Goal: Check status: Check status

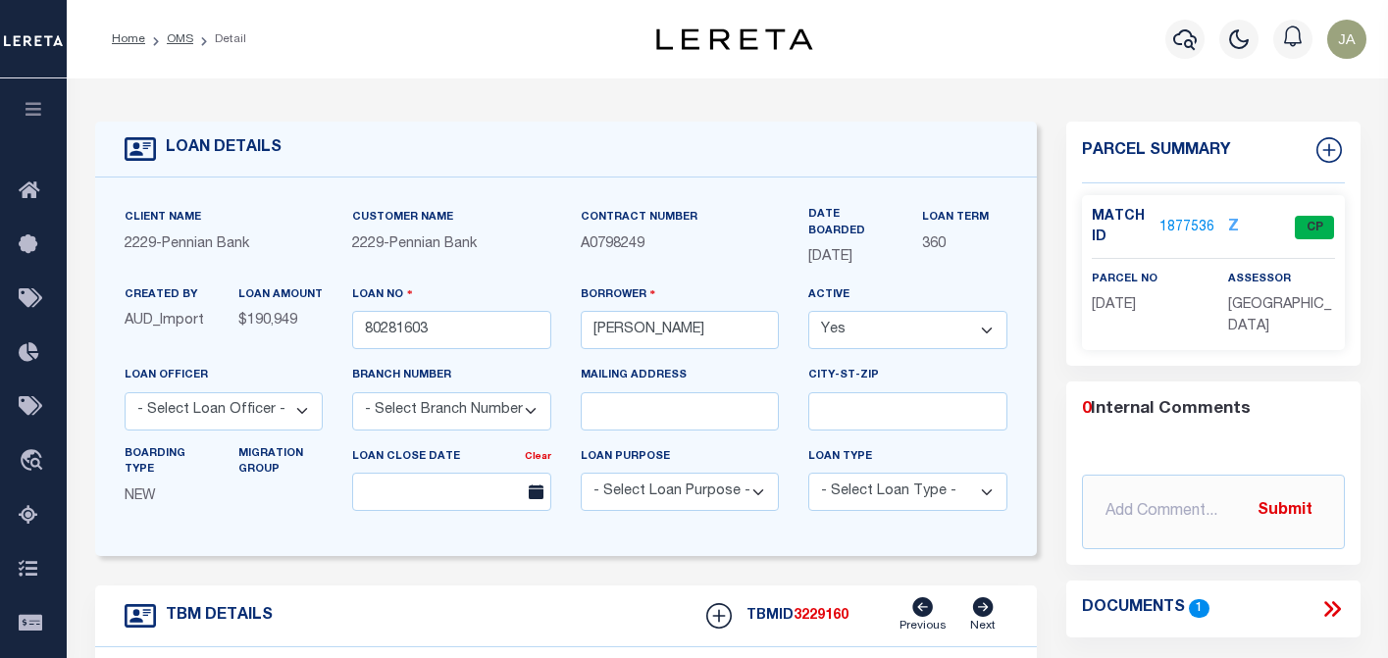
select select "Escrow"
click at [1194, 38] on icon "button" at bounding box center [1185, 39] width 24 height 21
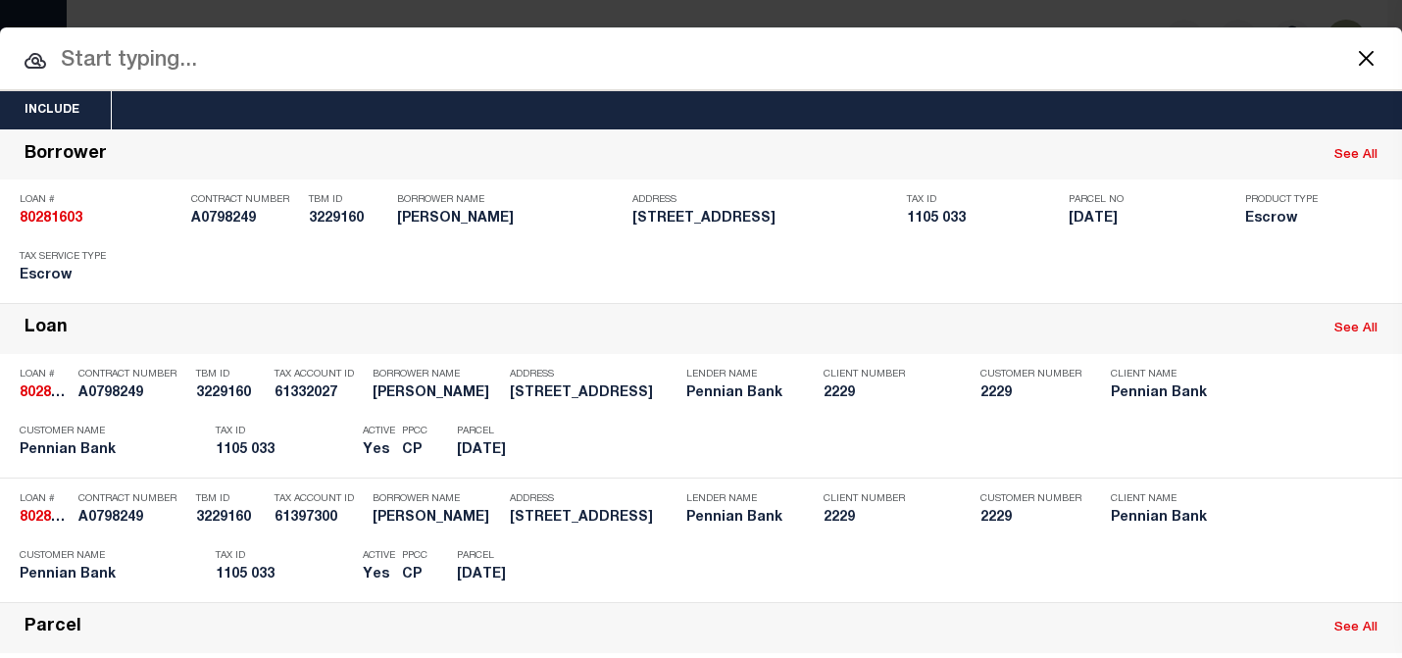
paste input "02565529"
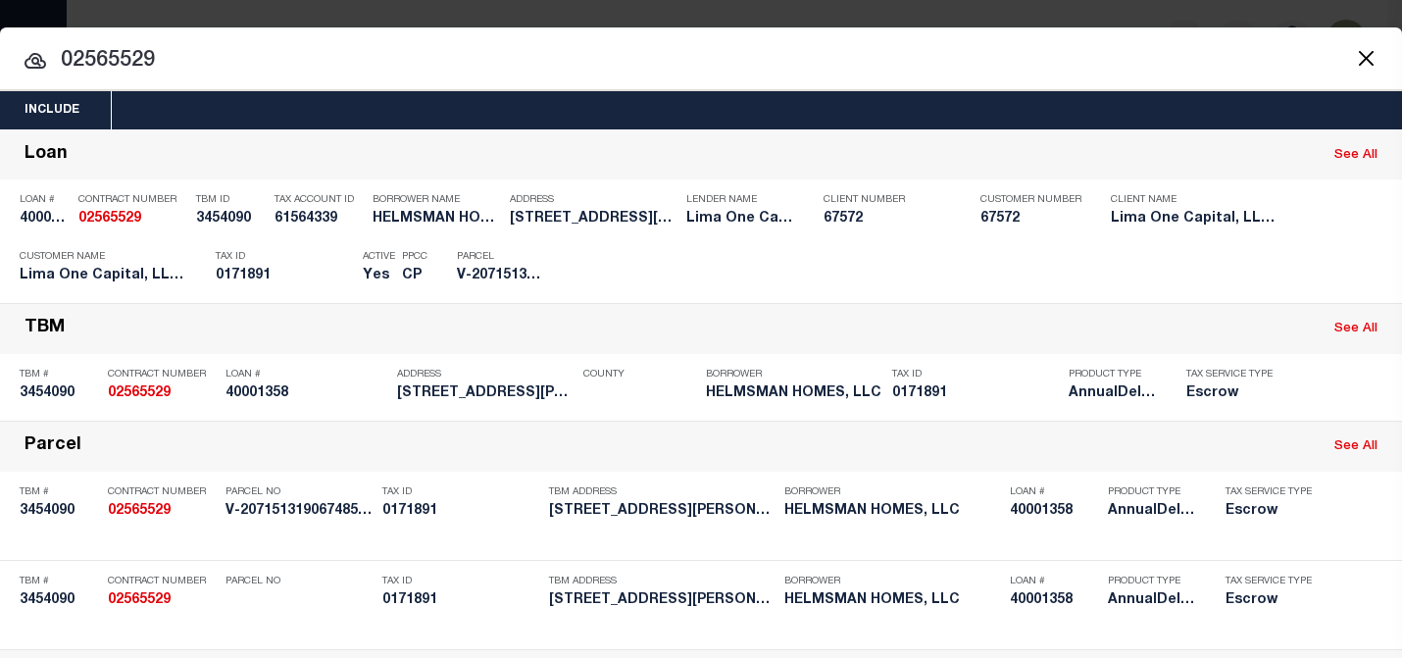
type input "02565529"
click at [1007, 54] on input "02565529" at bounding box center [701, 61] width 1402 height 34
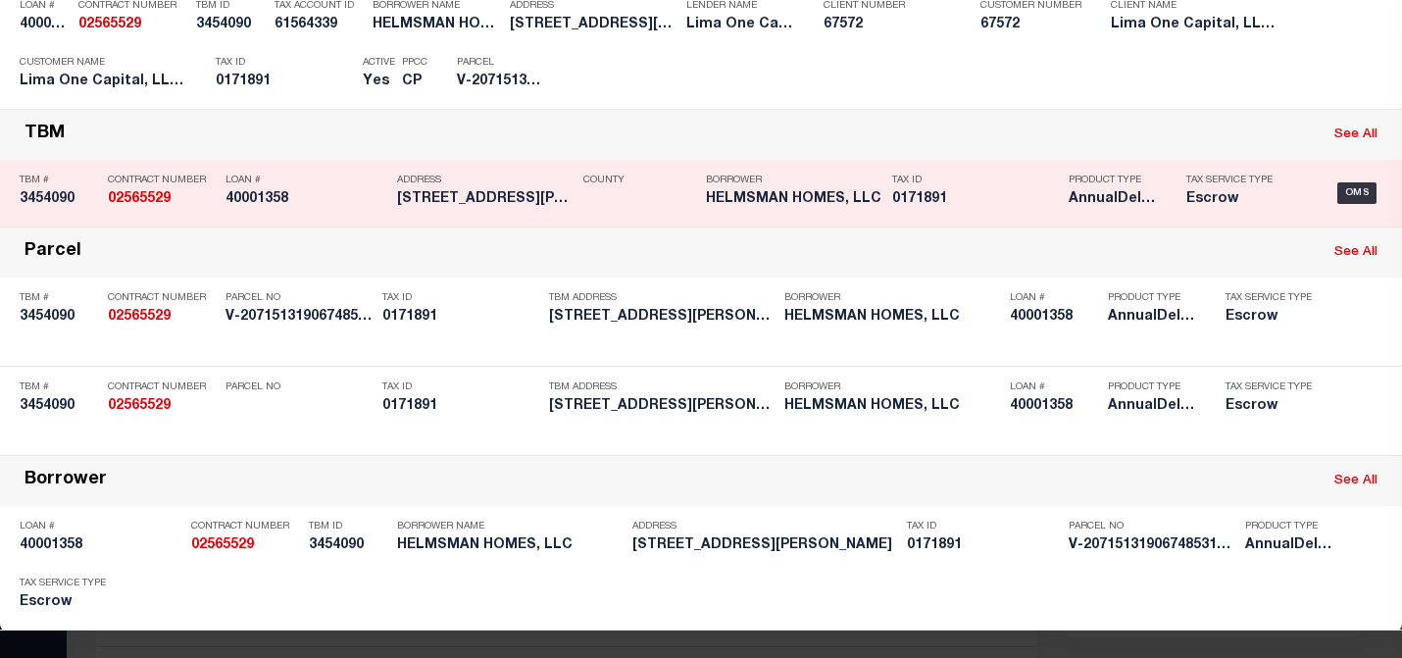
scroll to position [198, 0]
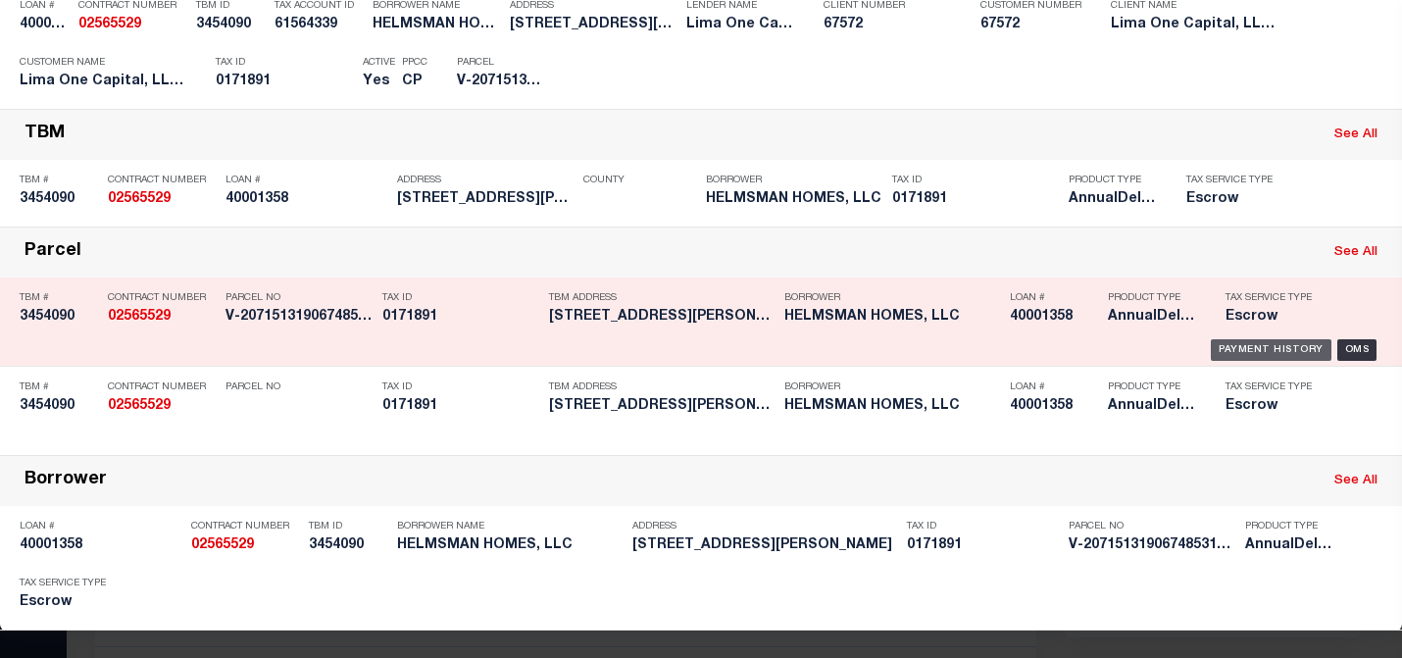
click at [1242, 350] on div "Payment History" at bounding box center [1271, 350] width 121 height 22
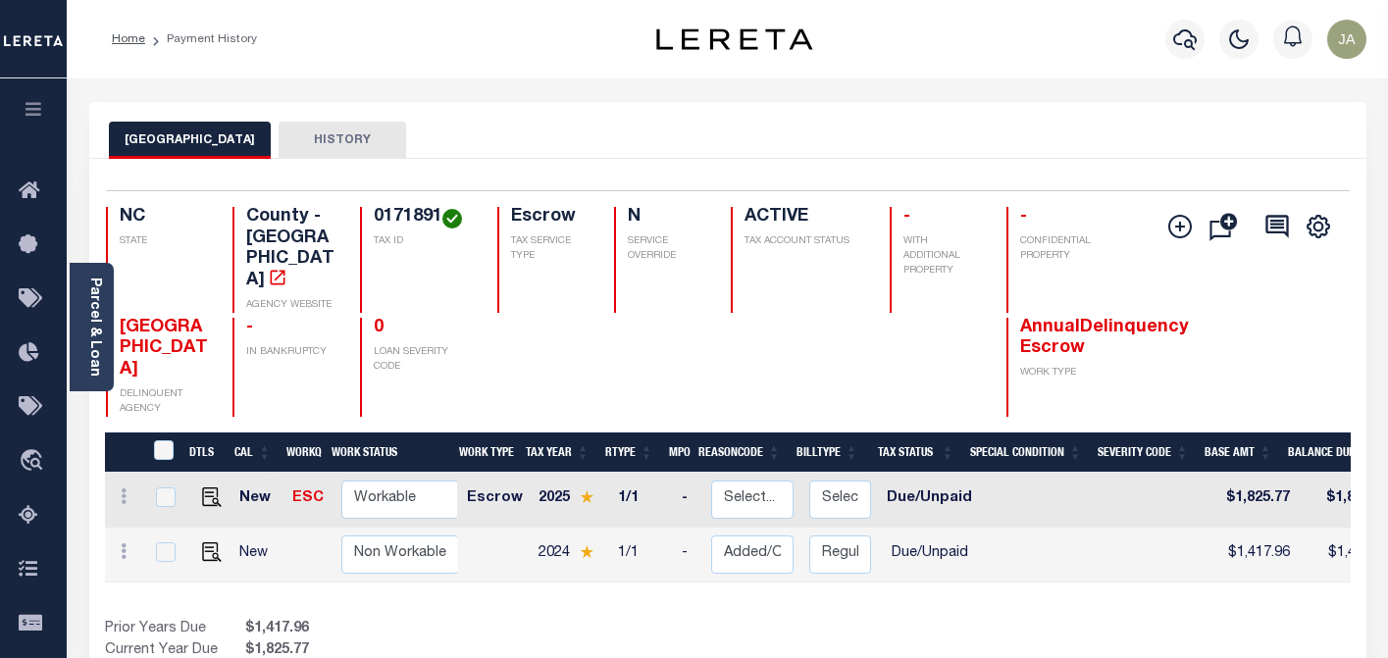
click at [322, 138] on button "HISTORY" at bounding box center [342, 140] width 127 height 37
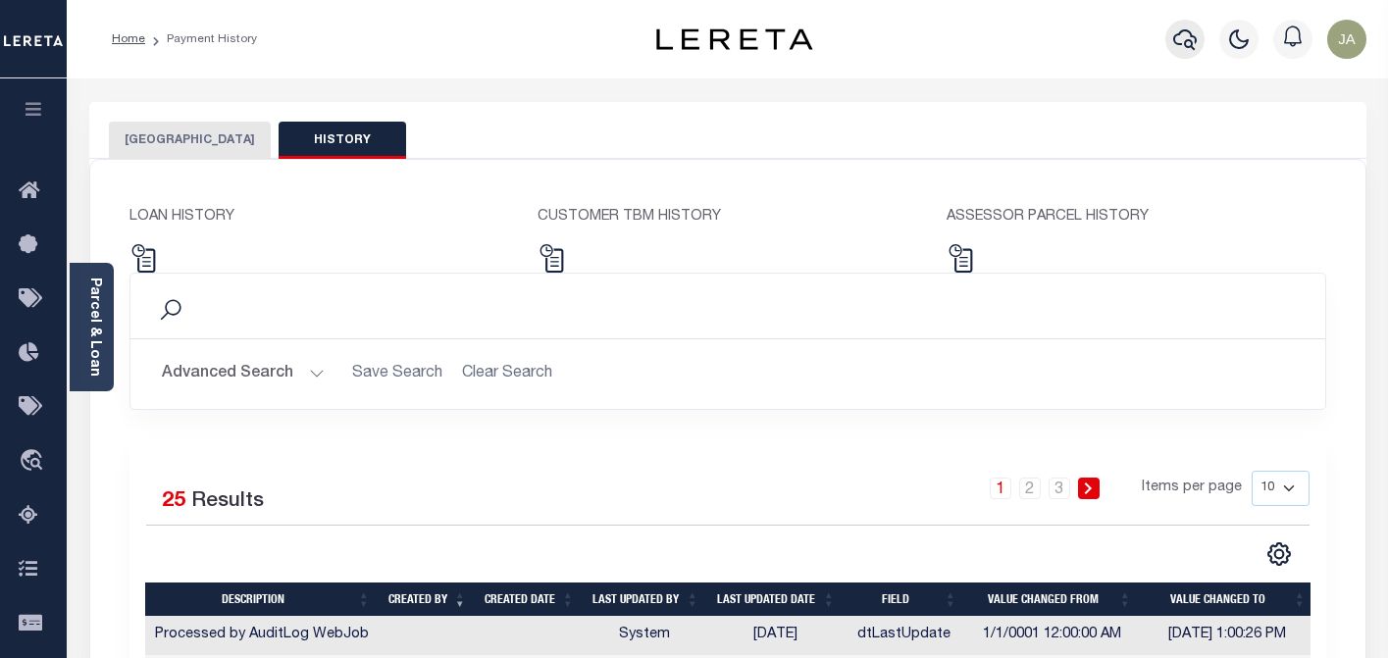
click at [1173, 41] on icon "button" at bounding box center [1185, 39] width 24 height 24
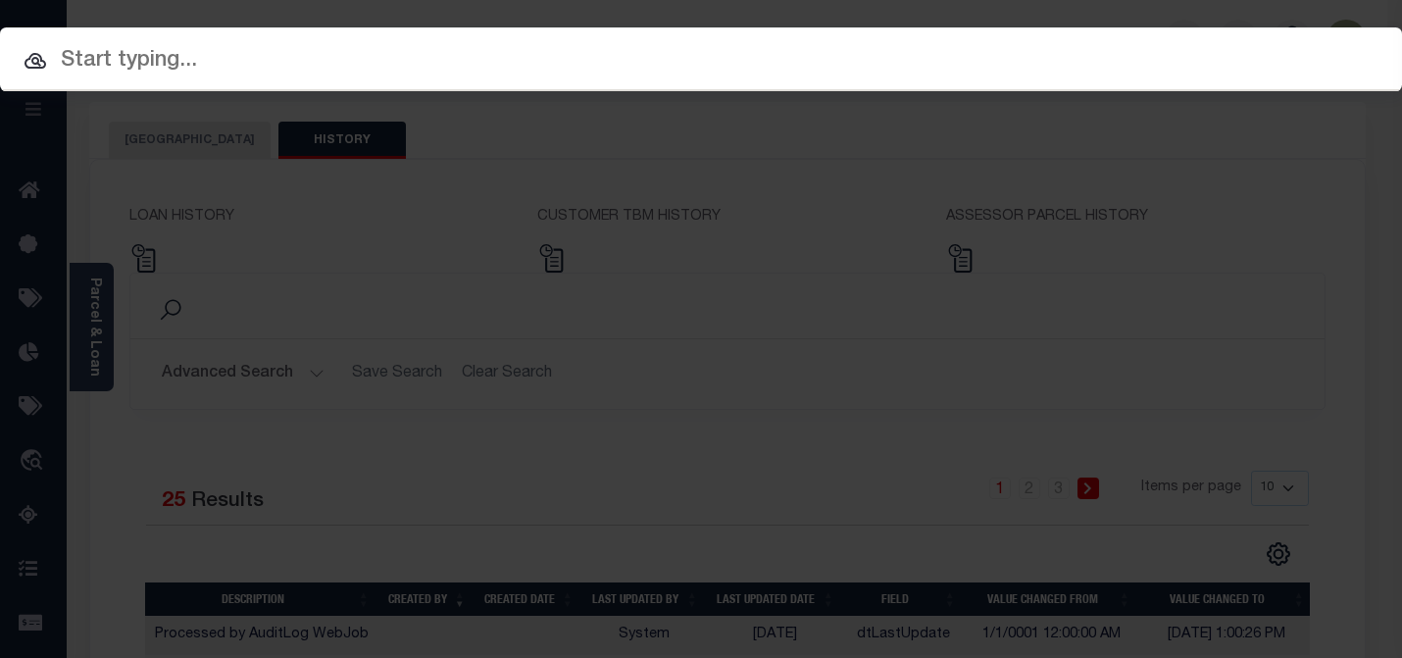
paste input "02565529"
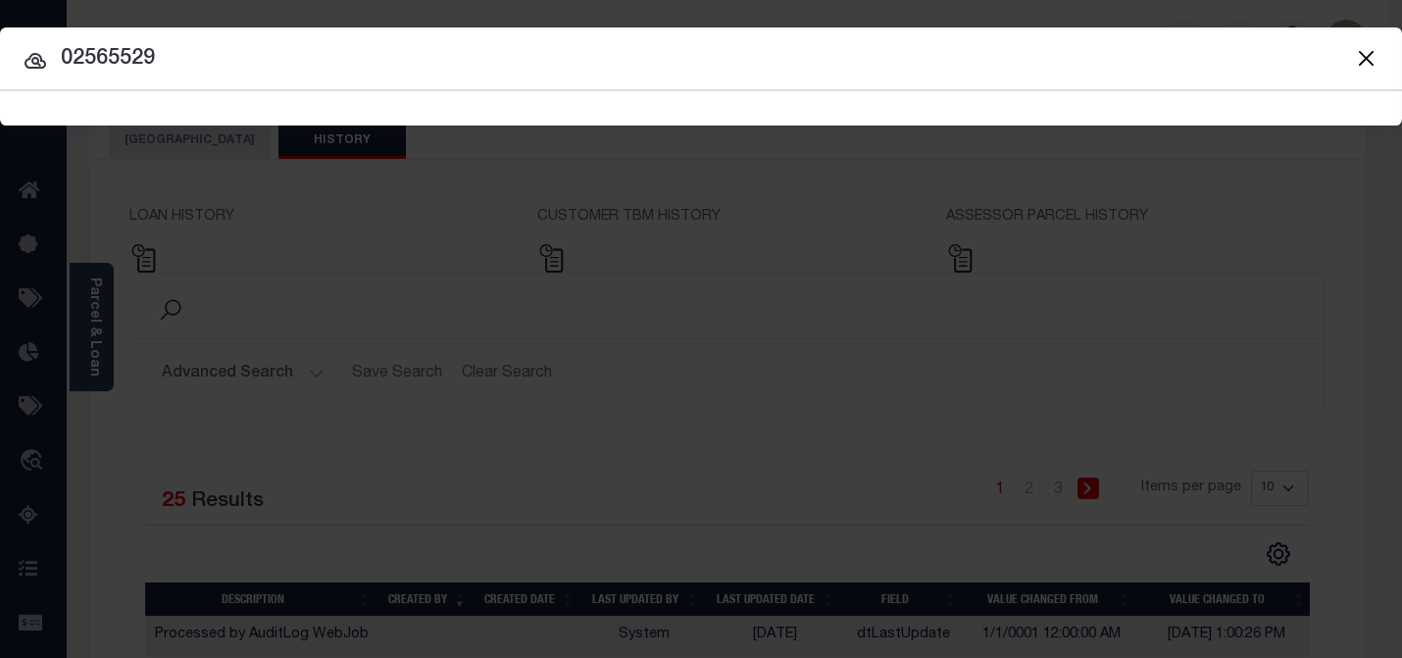
type input "02565529"
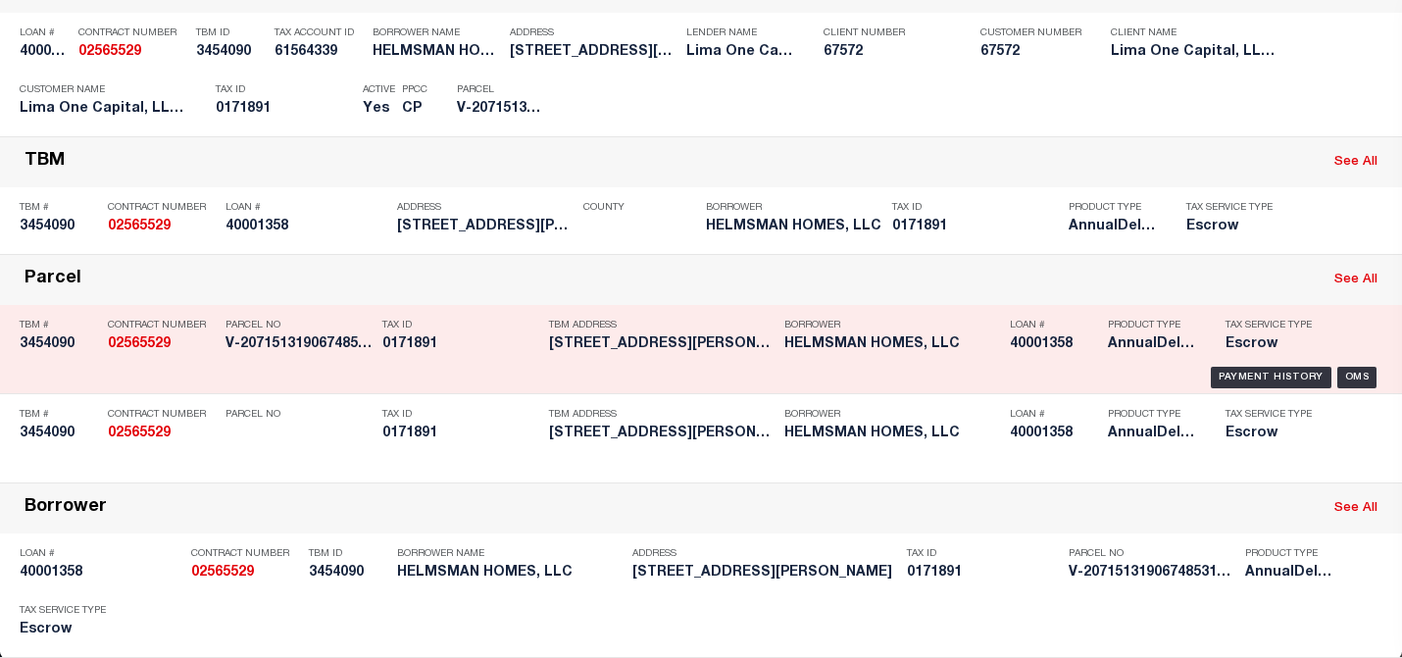
scroll to position [198, 0]
